Goal: Task Accomplishment & Management: Manage account settings

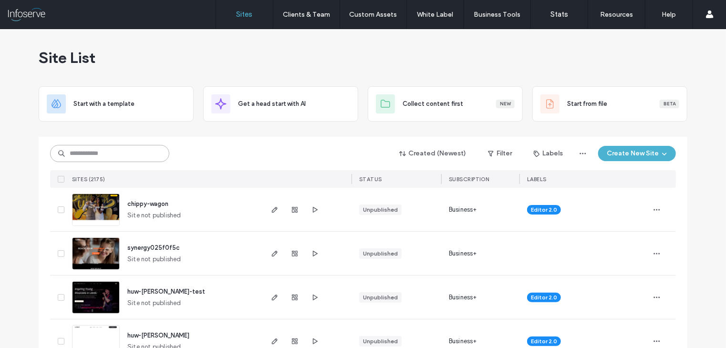
click at [124, 157] on input at bounding box center [109, 153] width 119 height 17
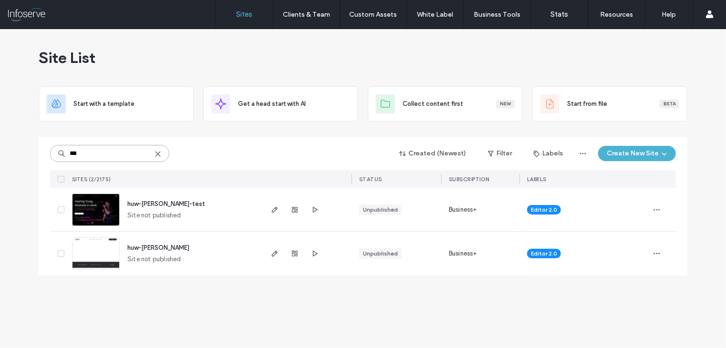
type input "***"
click at [152, 206] on span "huw-[PERSON_NAME]-test" at bounding box center [166, 203] width 78 height 7
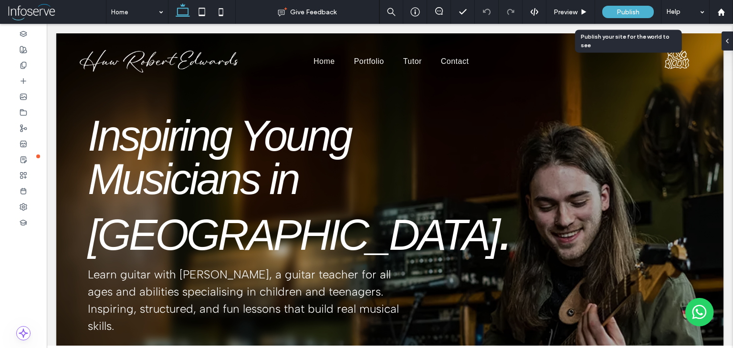
click at [613, 15] on div "Publish" at bounding box center [628, 12] width 52 height 12
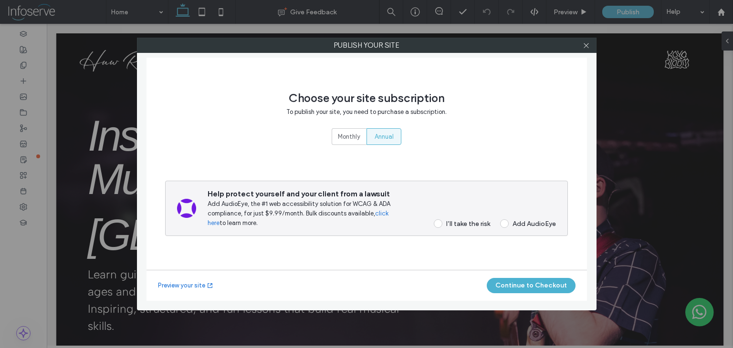
click at [476, 225] on div "I’ll take the risk" at bounding box center [468, 224] width 44 height 8
click at [522, 287] on button "Continue to Checkout" at bounding box center [531, 285] width 89 height 15
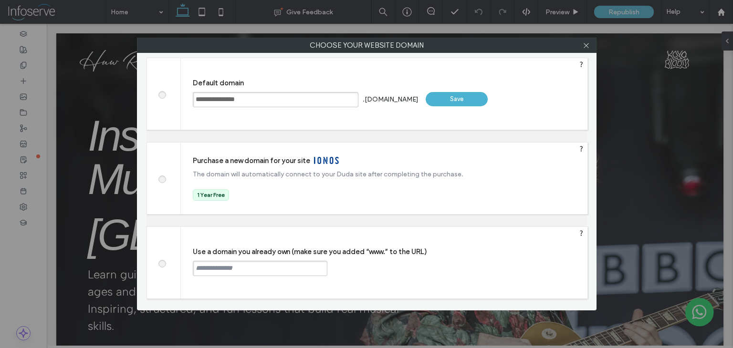
click at [233, 269] on input "text" at bounding box center [260, 268] width 135 height 15
paste input "**********"
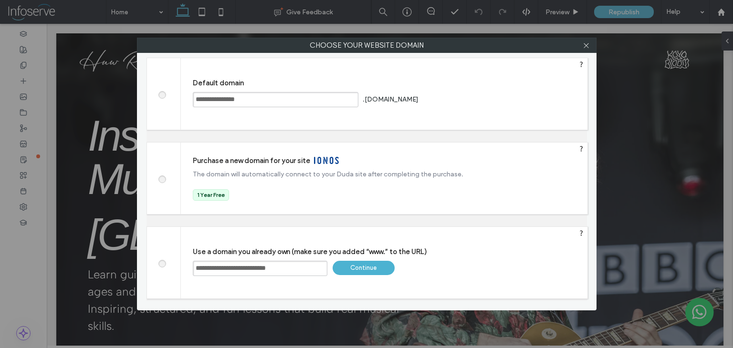
drag, startPoint x: 219, startPoint y: 268, endPoint x: 167, endPoint y: 270, distance: 52.5
click at [167, 270] on div "**********" at bounding box center [366, 263] width 441 height 73
click at [288, 265] on input "**********" at bounding box center [260, 268] width 135 height 15
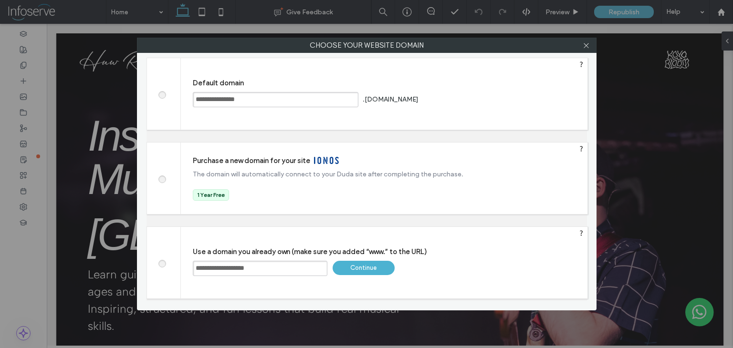
type input "**********"
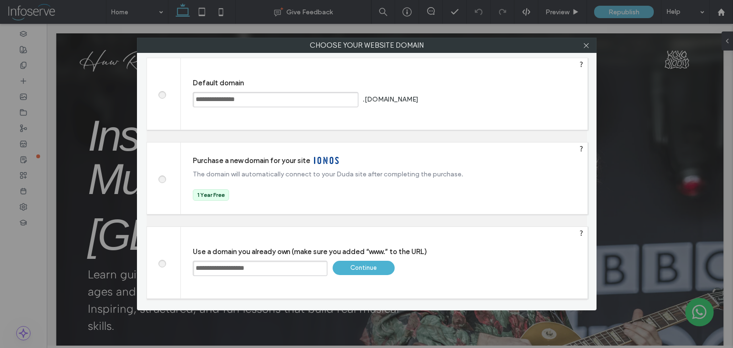
click at [363, 265] on div "Continue" at bounding box center [364, 268] width 62 height 14
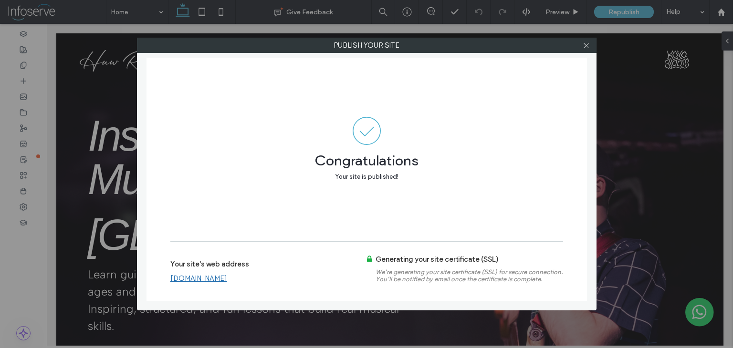
drag, startPoint x: 250, startPoint y: 279, endPoint x: 172, endPoint y: 281, distance: 78.7
click at [172, 281] on div "www.huwedwards.co.uk" at bounding box center [268, 278] width 197 height 9
drag, startPoint x: 252, startPoint y: 279, endPoint x: 173, endPoint y: 281, distance: 78.7
click at [173, 281] on div "www.huwedwards.co.uk" at bounding box center [268, 278] width 197 height 9
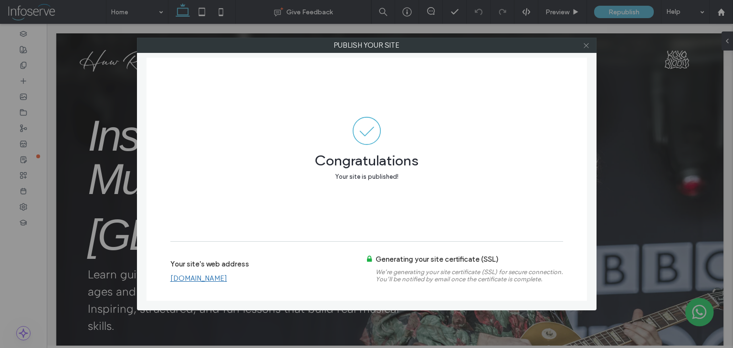
click at [586, 46] on icon at bounding box center [586, 45] width 7 height 7
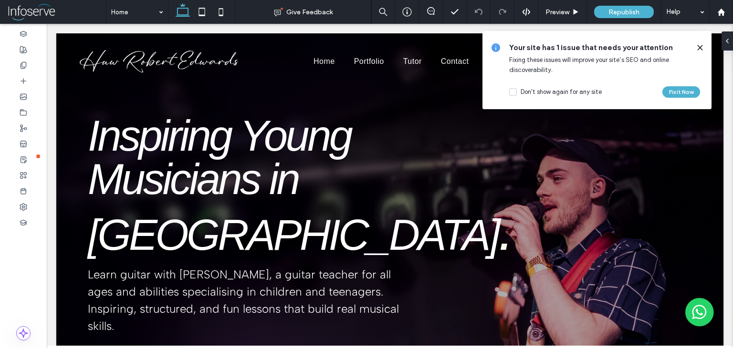
click at [702, 50] on icon at bounding box center [700, 48] width 8 height 8
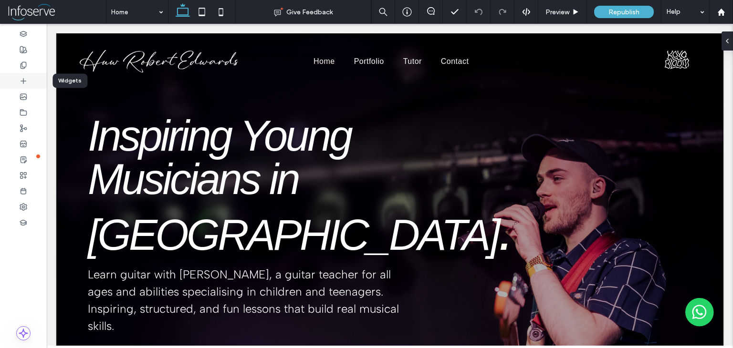
click at [29, 77] on div at bounding box center [23, 81] width 47 height 16
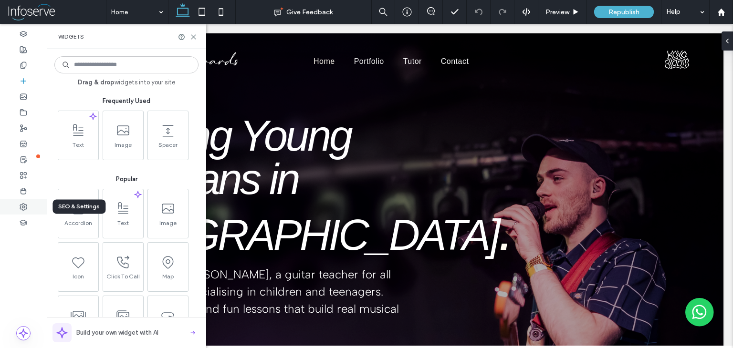
click at [20, 209] on icon at bounding box center [24, 207] width 8 height 8
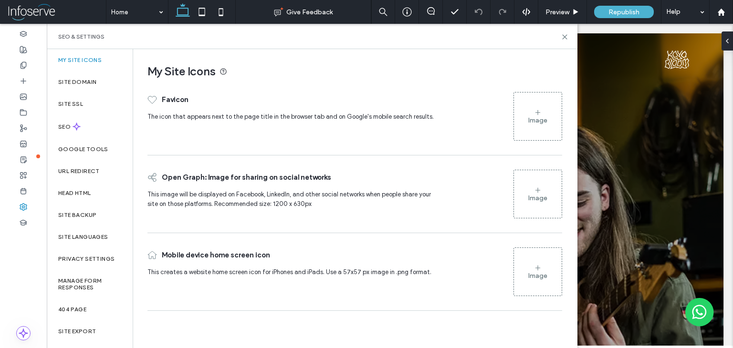
click at [530, 123] on div "Image" at bounding box center [537, 120] width 19 height 8
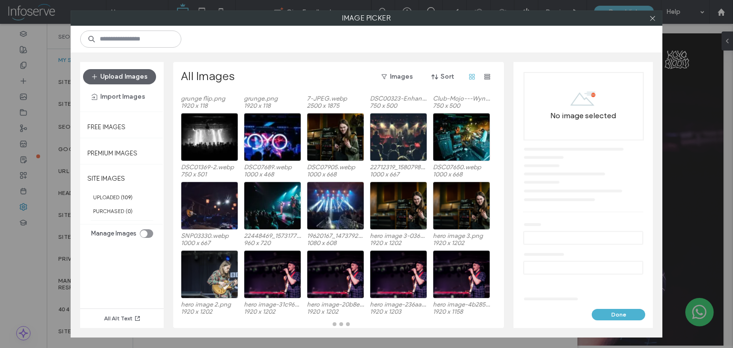
scroll to position [754, 0]
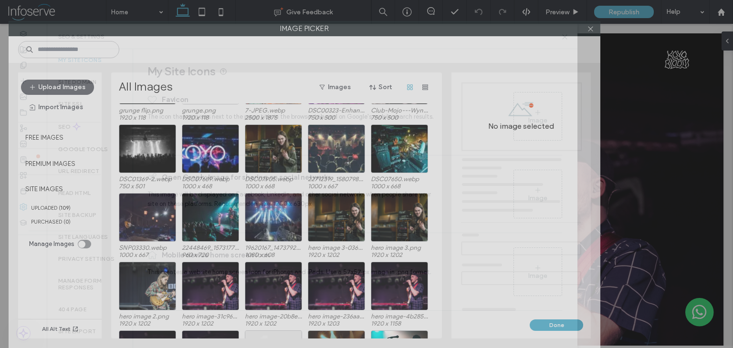
drag, startPoint x: 495, startPoint y: 23, endPoint x: 432, endPoint y: 126, distance: 120.9
click at [432, 126] on div "Image Picker Upload Images Import Images Free Images Premium Images SITE IMAGES…" at bounding box center [305, 184] width 592 height 327
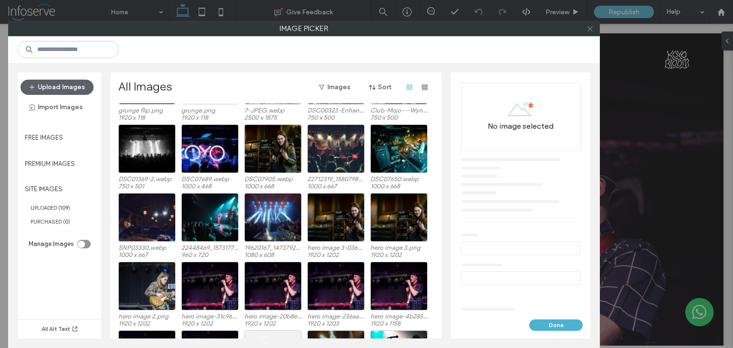
click at [593, 31] on icon at bounding box center [589, 28] width 7 height 7
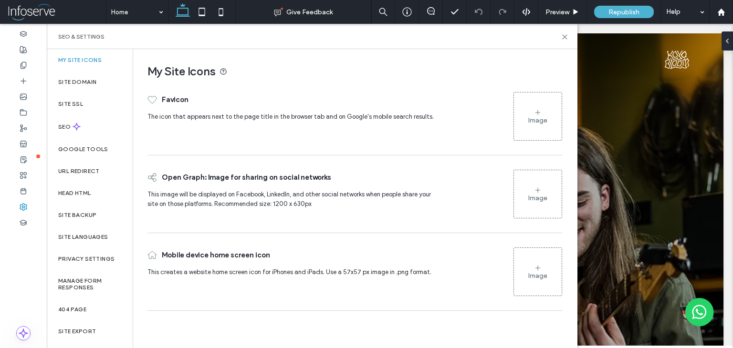
click at [564, 41] on div "SEO & Settings" at bounding box center [312, 36] width 531 height 25
click at [563, 35] on use at bounding box center [565, 37] width 4 height 4
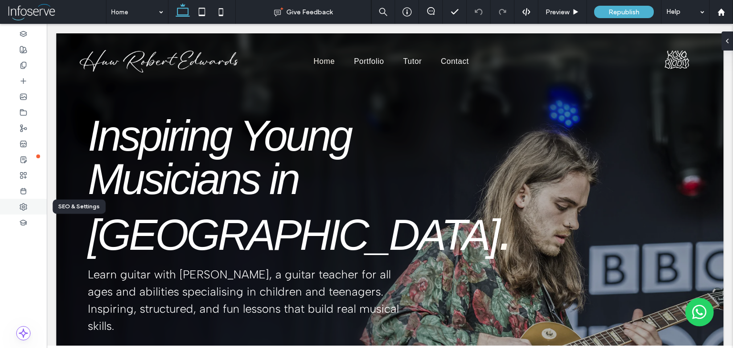
click at [21, 205] on icon at bounding box center [24, 207] width 8 height 8
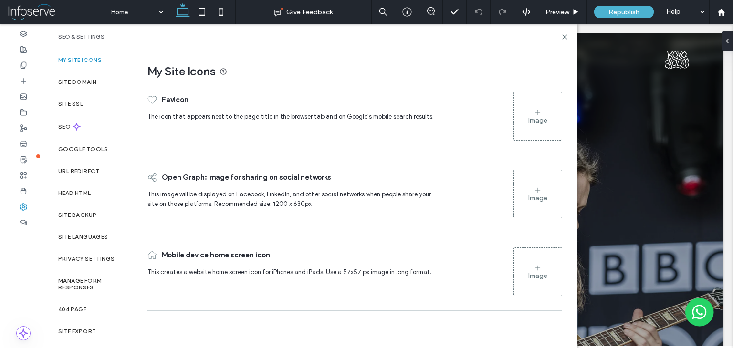
click at [537, 107] on div "Image" at bounding box center [538, 117] width 48 height 46
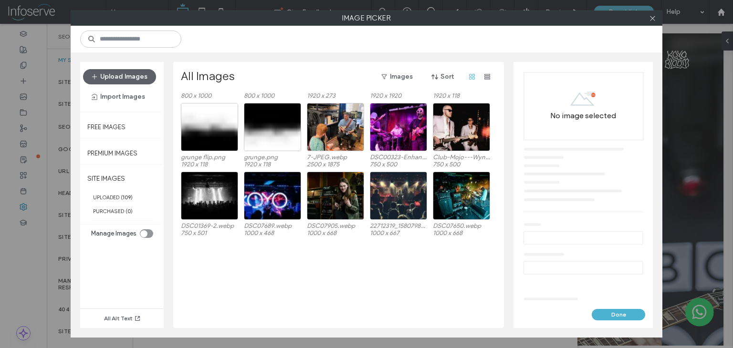
scroll to position [543, 0]
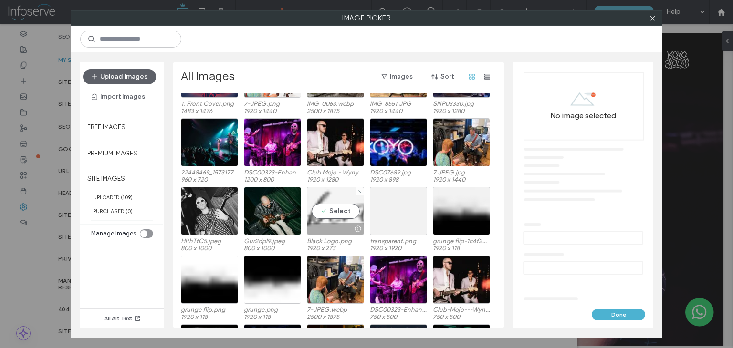
click at [330, 214] on div "Select" at bounding box center [335, 211] width 57 height 48
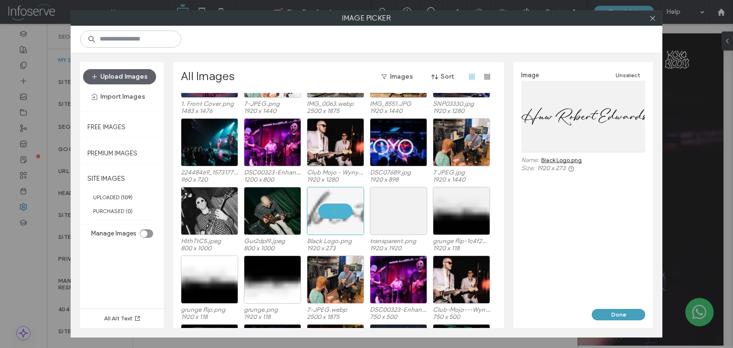
click at [621, 313] on button "Done" at bounding box center [618, 314] width 53 height 11
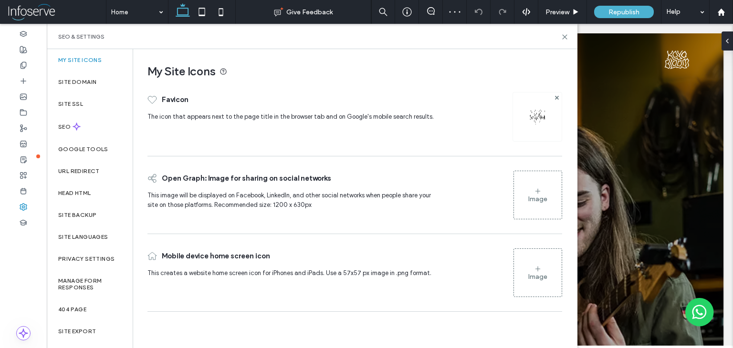
click at [550, 224] on div "Open Graph: Image for sharing on social networks This image will be displayed o…" at bounding box center [354, 195] width 415 height 68
click at [535, 197] on div "Image" at bounding box center [537, 199] width 19 height 8
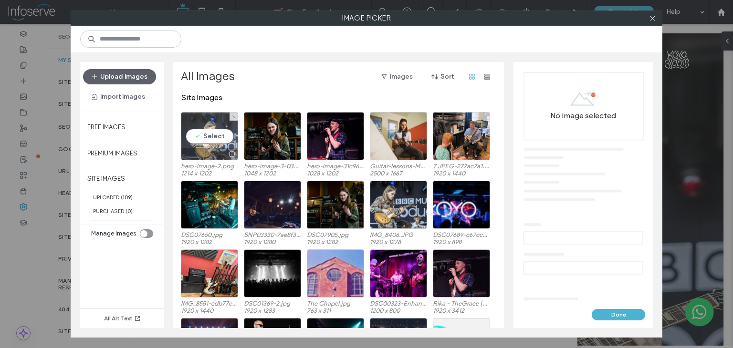
click at [211, 142] on div "Select" at bounding box center [209, 136] width 57 height 48
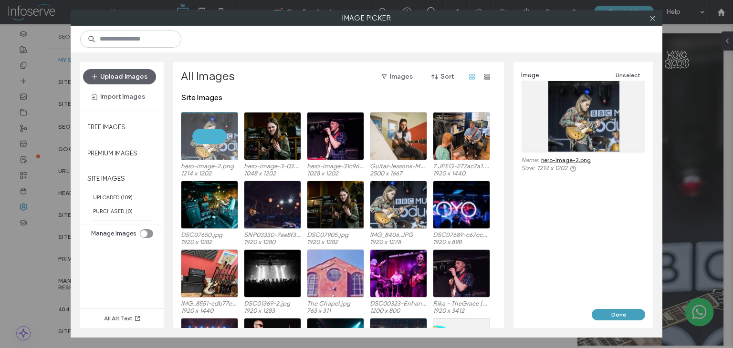
click at [607, 318] on button "Done" at bounding box center [618, 314] width 53 height 11
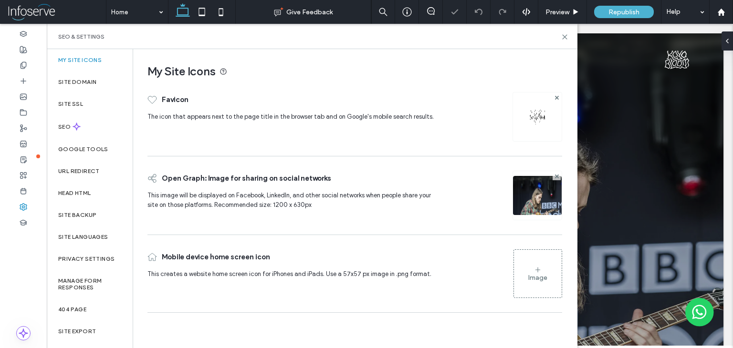
click at [531, 269] on div "Image" at bounding box center [538, 274] width 48 height 46
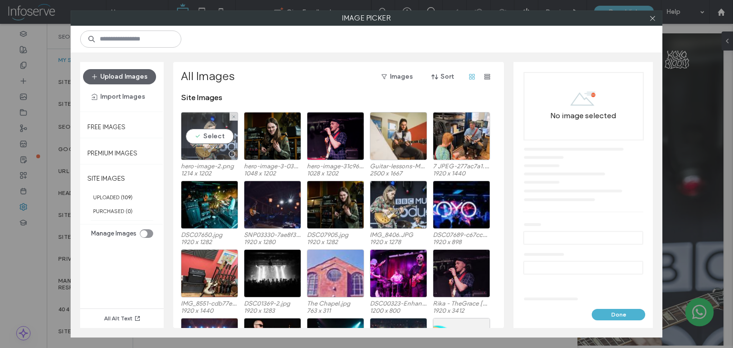
click at [188, 141] on div "Select" at bounding box center [209, 136] width 57 height 48
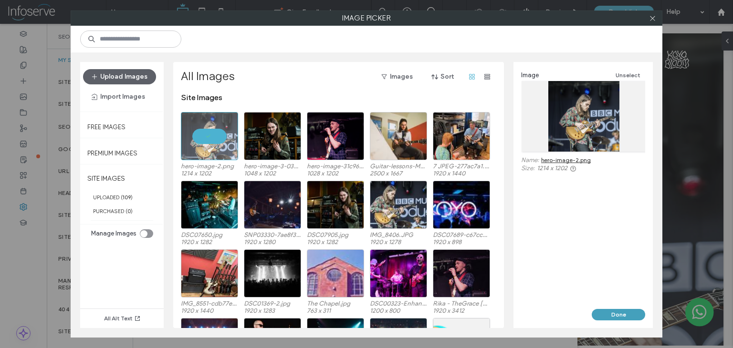
click at [605, 315] on button "Done" at bounding box center [618, 314] width 53 height 11
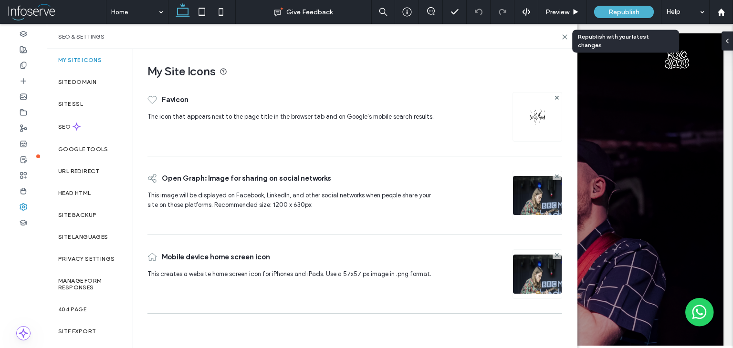
click at [634, 12] on span "Republish" at bounding box center [623, 12] width 31 height 8
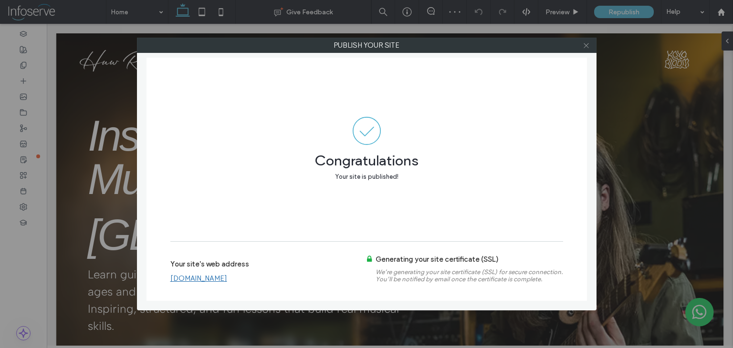
click at [586, 44] on icon at bounding box center [586, 45] width 7 height 7
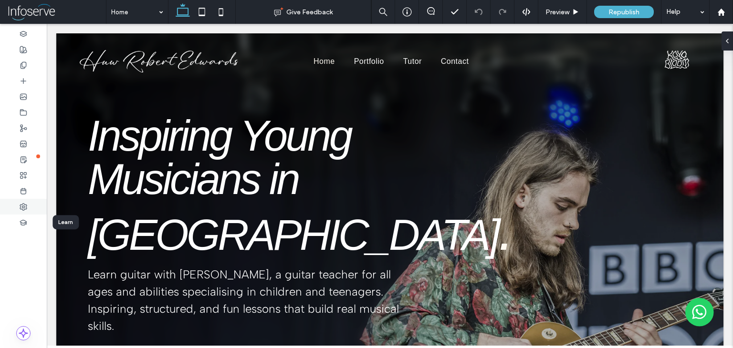
click at [23, 211] on div at bounding box center [23, 207] width 47 height 16
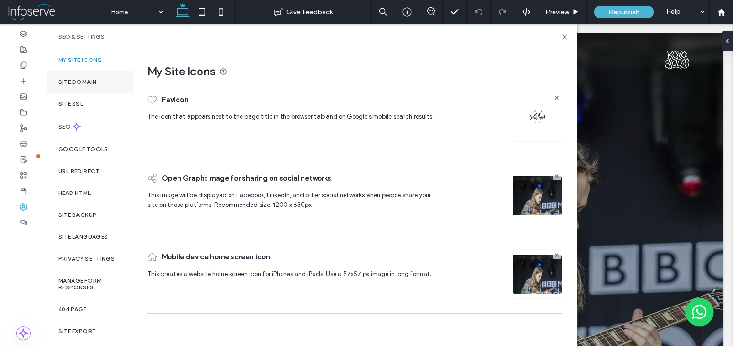
click at [88, 84] on label "Site Domain" at bounding box center [77, 82] width 38 height 7
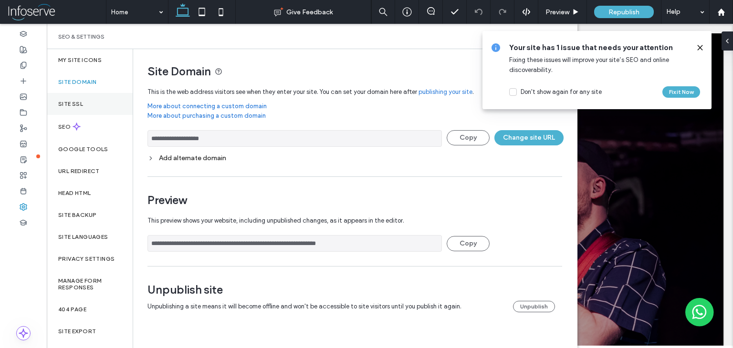
click at [75, 114] on div "Site SSL" at bounding box center [90, 104] width 86 height 22
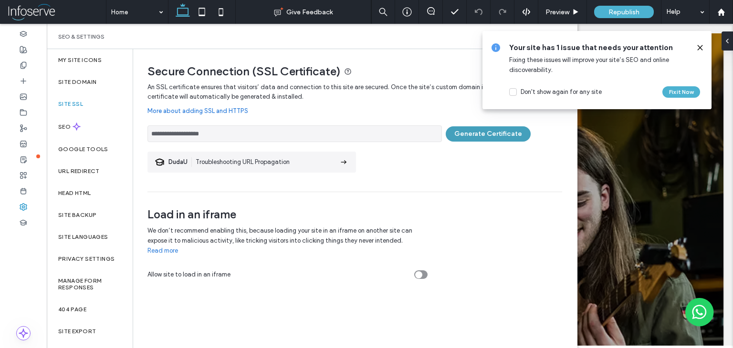
click at [484, 136] on button "Generate Certificate" at bounding box center [488, 133] width 85 height 15
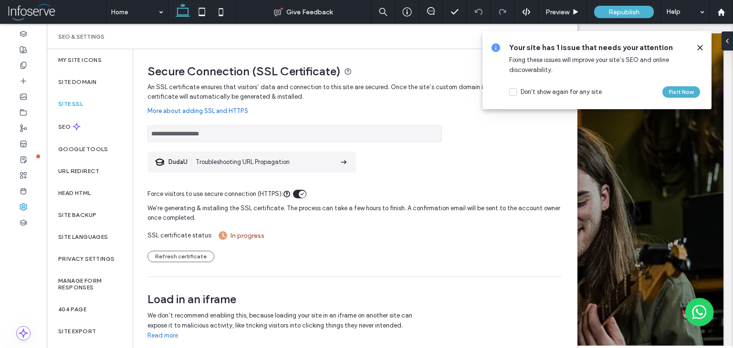
click at [699, 46] on icon at bounding box center [700, 48] width 8 height 8
